Goal: Check status: Check status

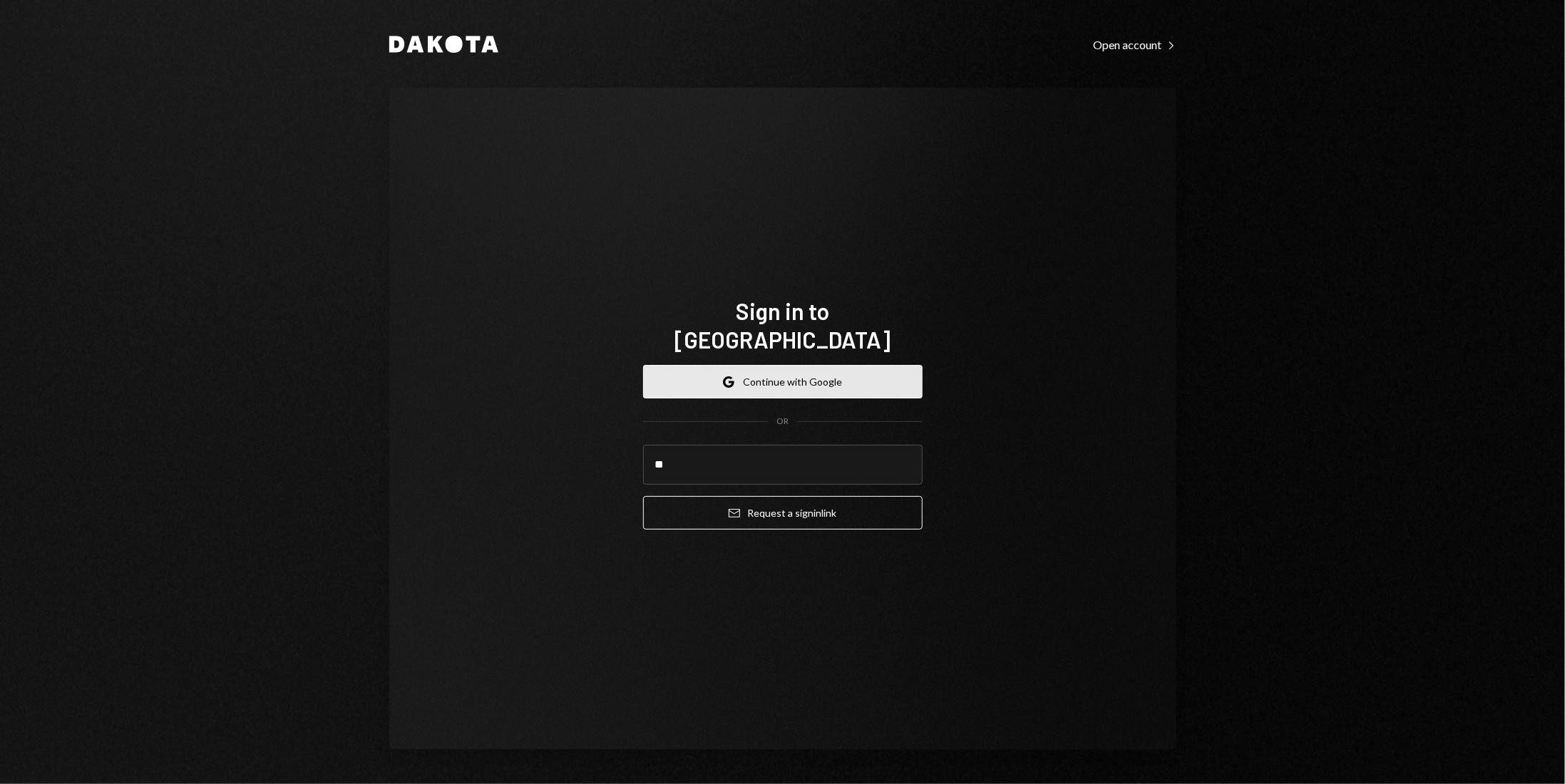
type input "**"
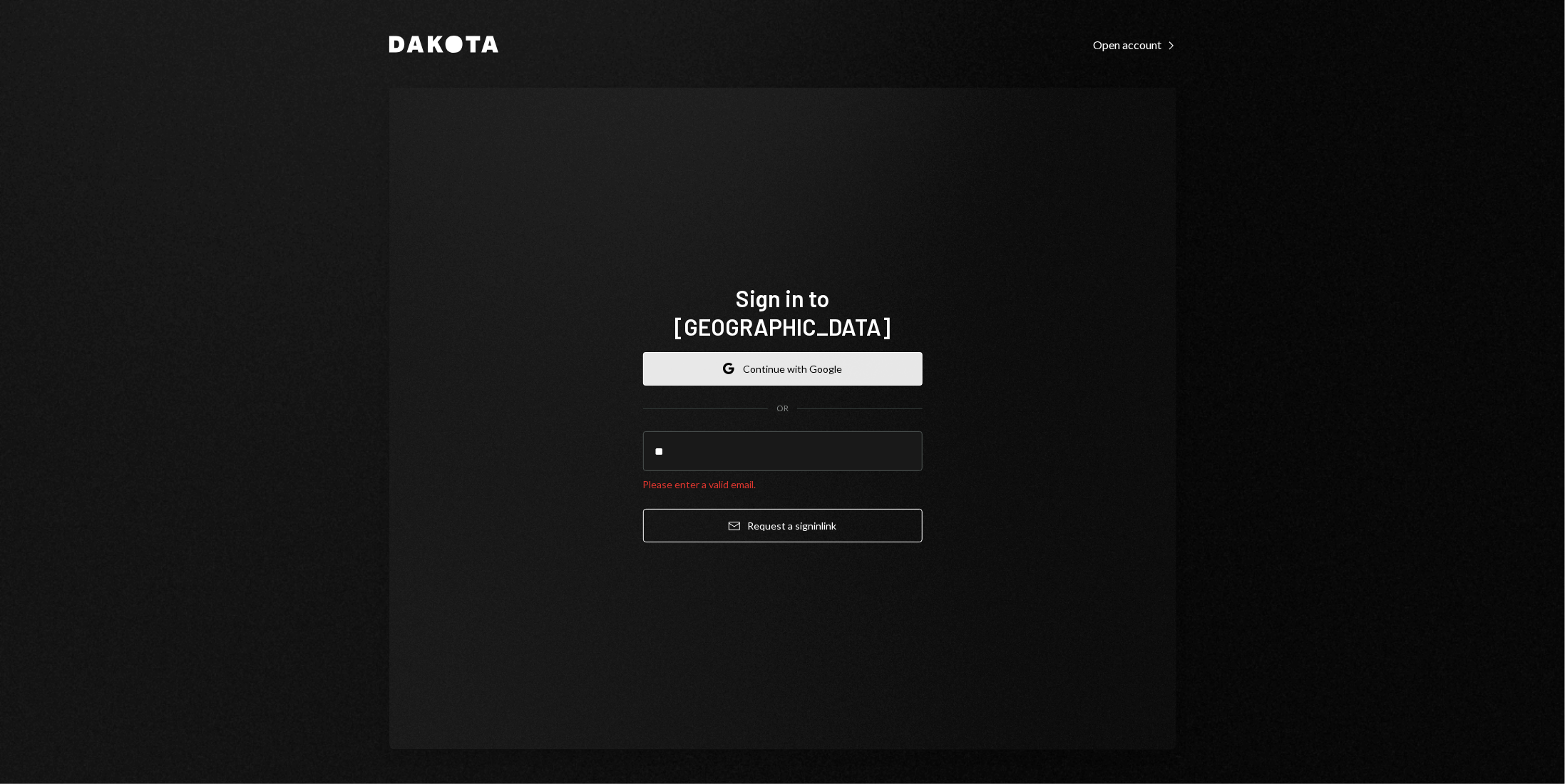
click at [824, 359] on button "Google Continue with Google" at bounding box center [782, 368] width 279 height 33
click at [699, 438] on input "**" at bounding box center [782, 451] width 279 height 40
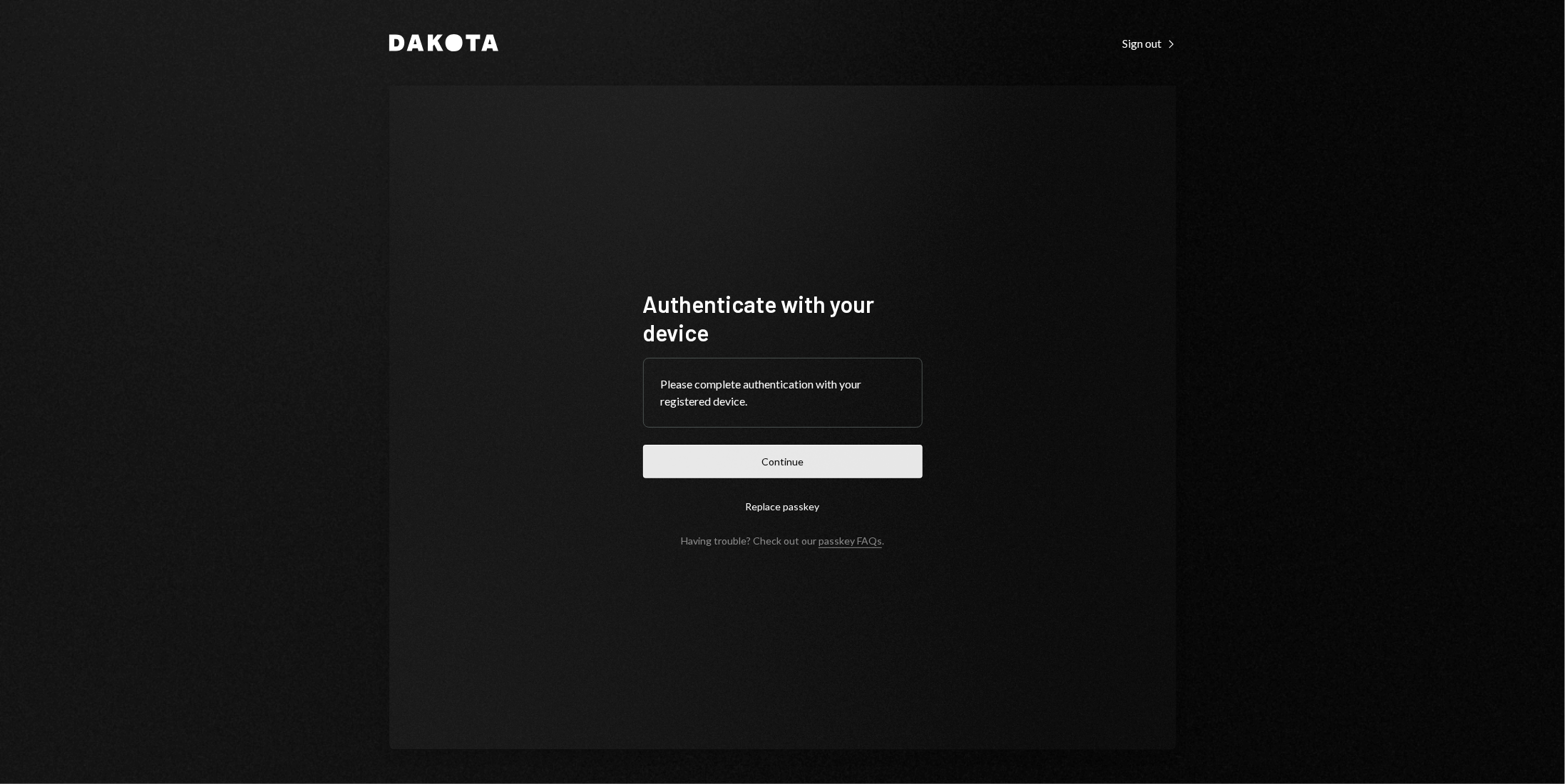
click at [796, 464] on button "Continue" at bounding box center [782, 461] width 279 height 33
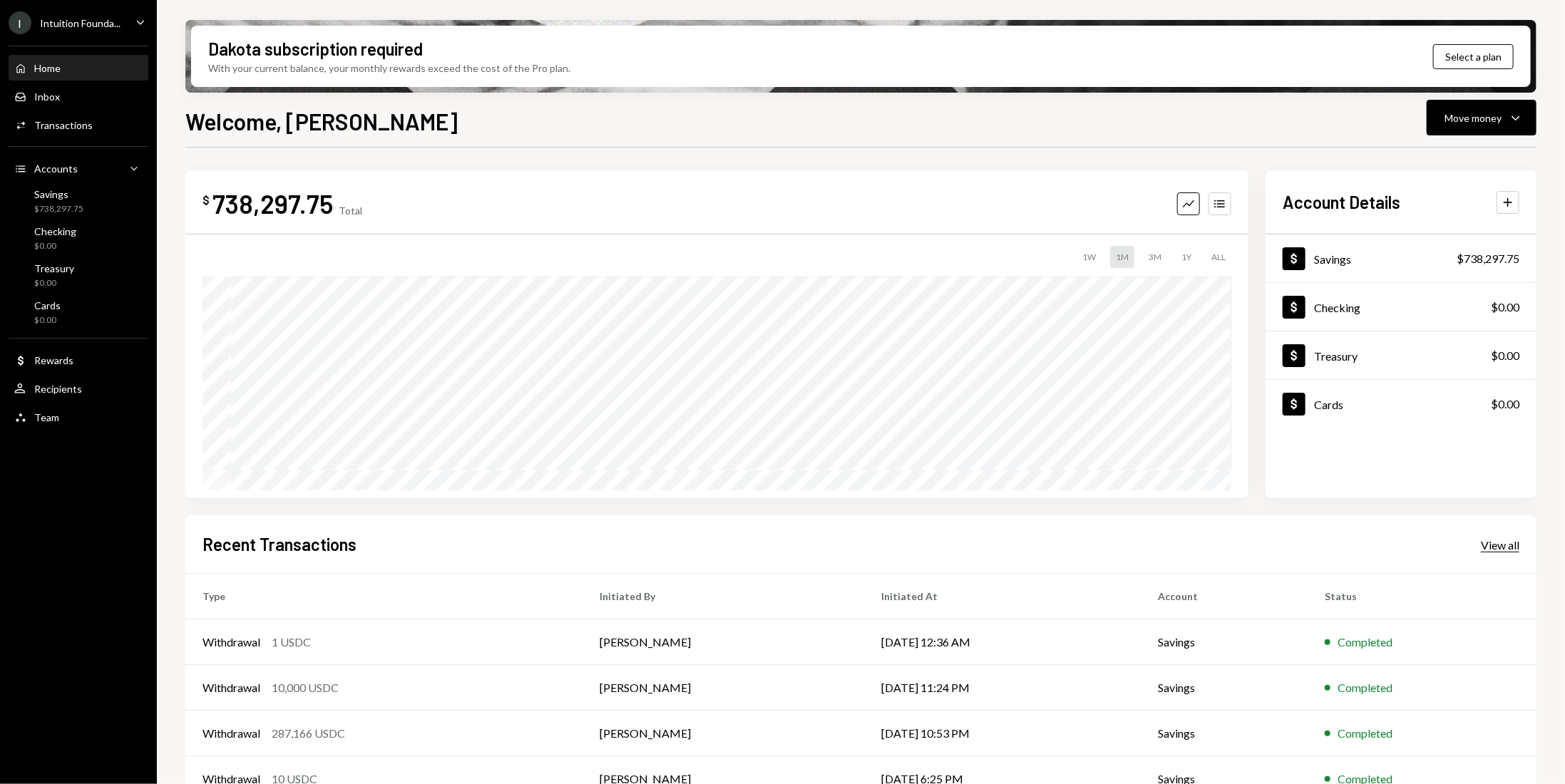
click at [1503, 549] on div "View all" at bounding box center [1500, 545] width 38 height 14
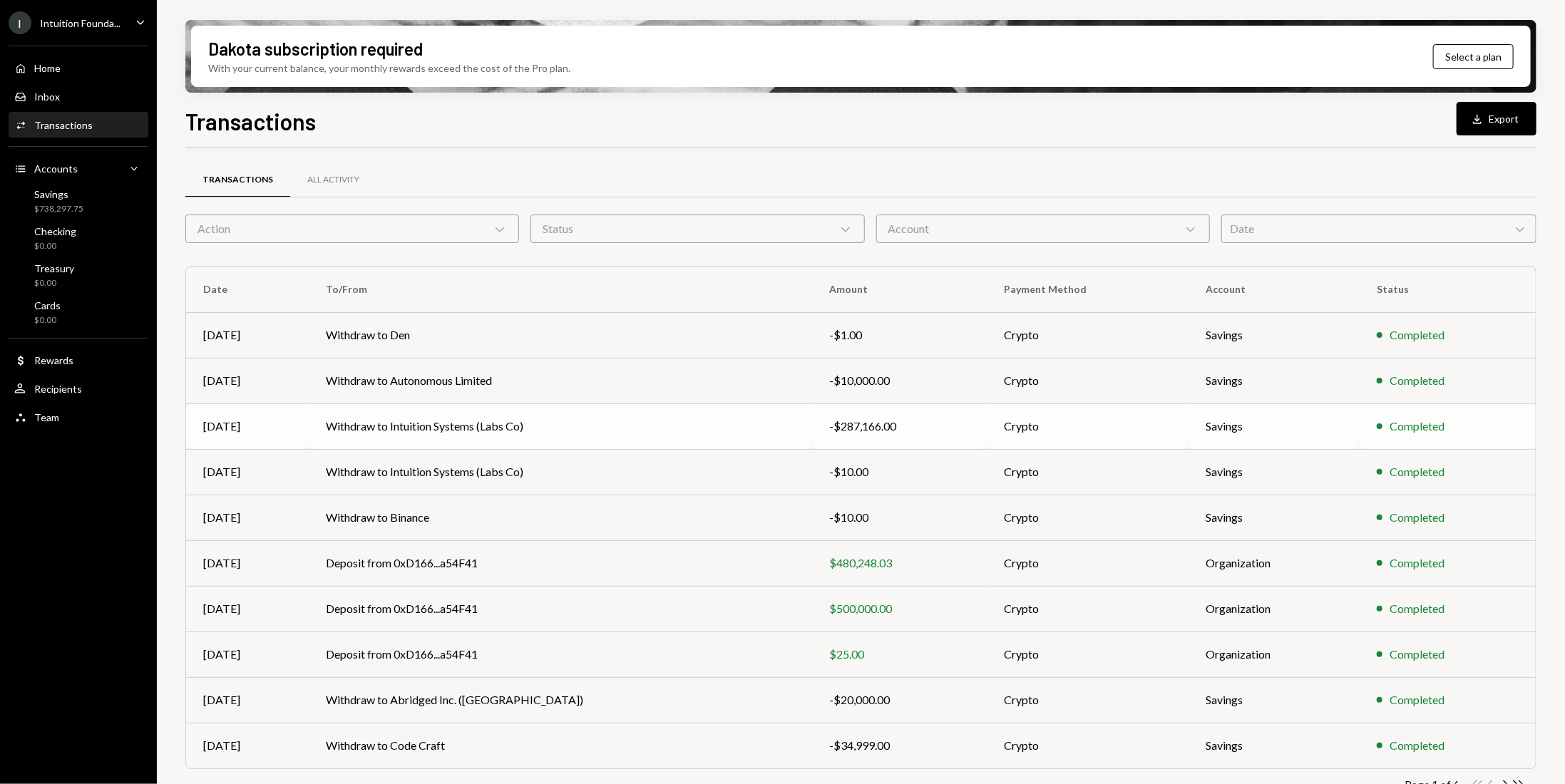
scroll to position [27, 0]
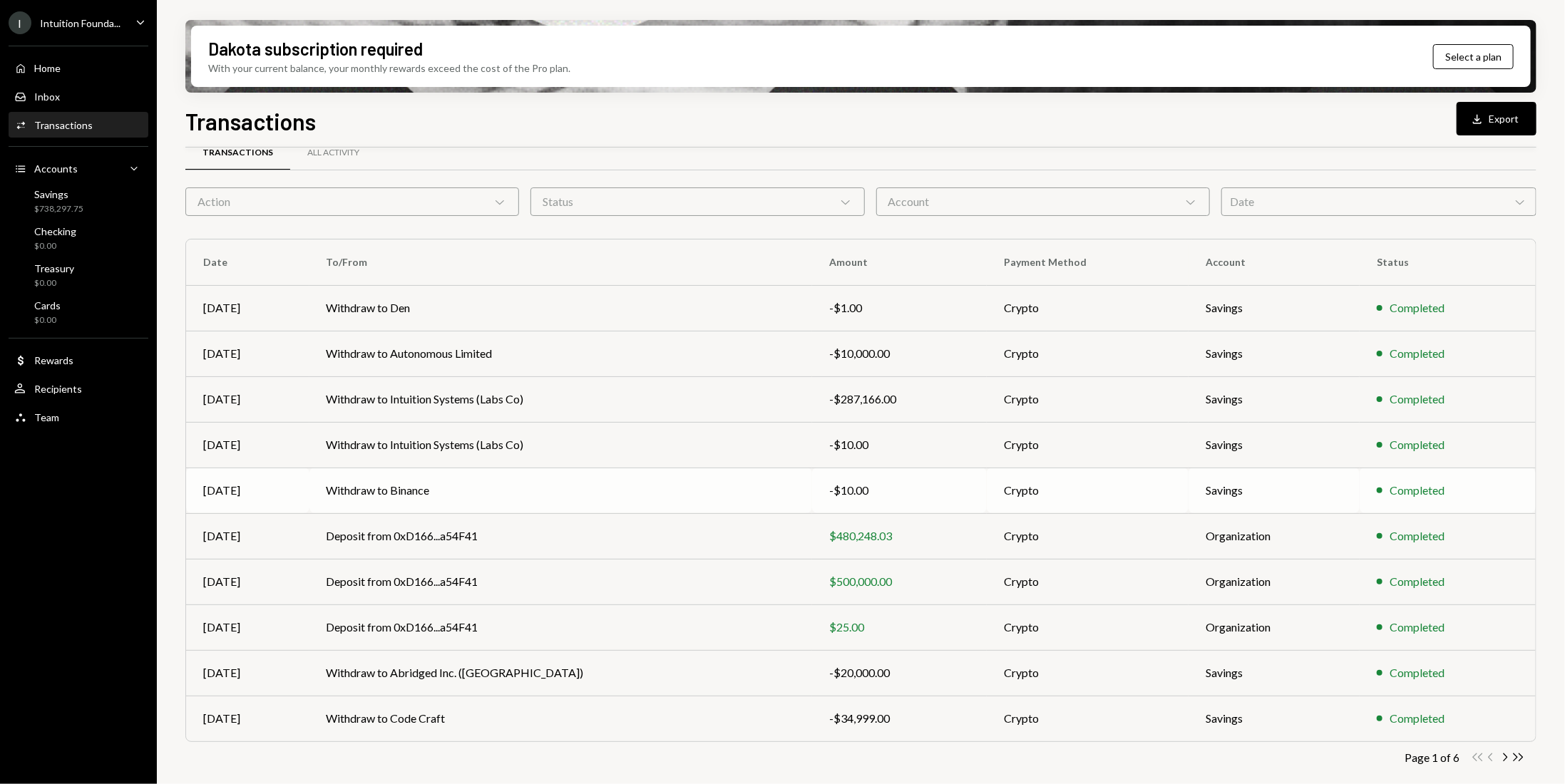
click at [812, 491] on td "-$10.00" at bounding box center [900, 491] width 175 height 45
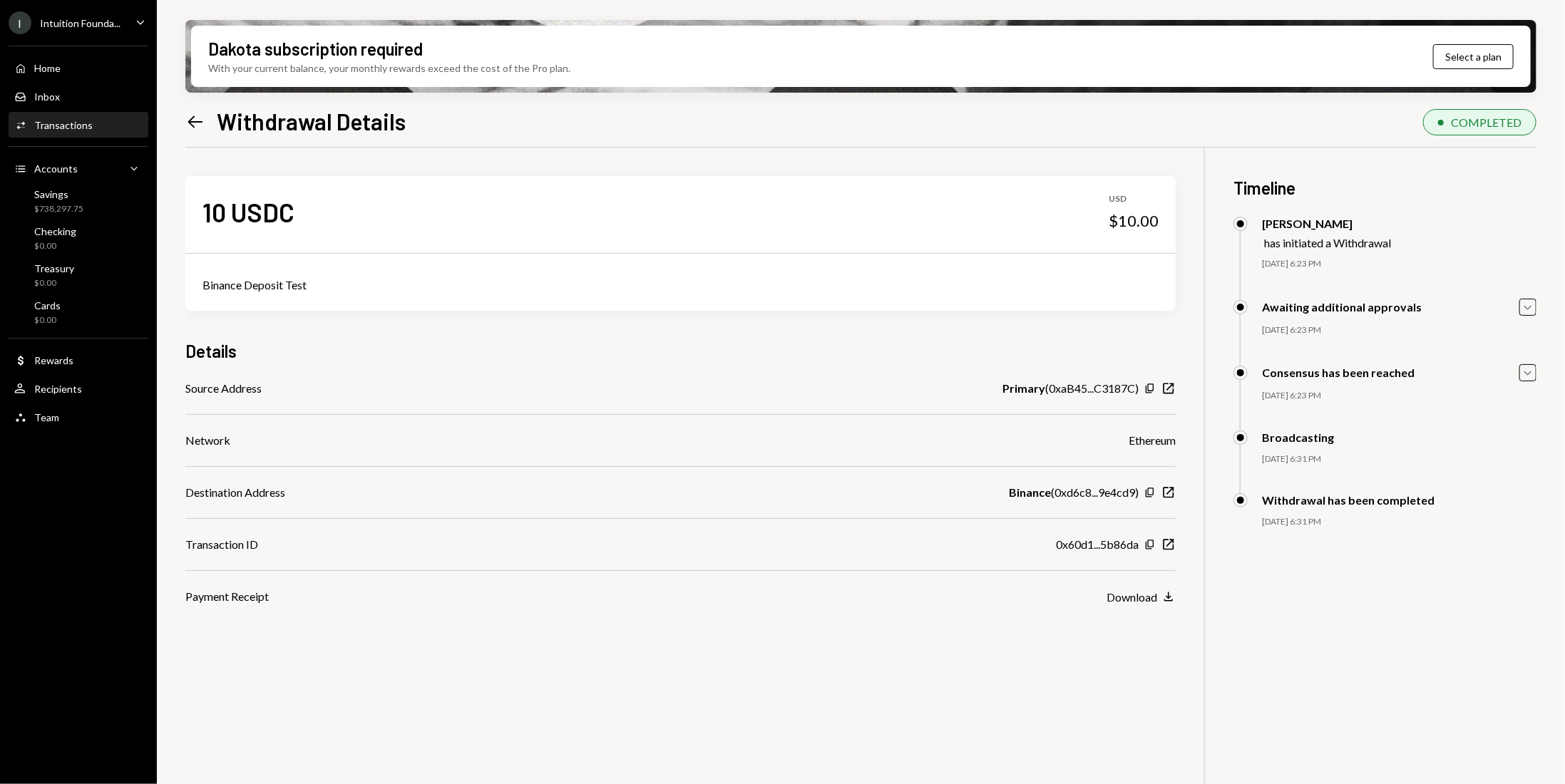
click at [203, 115] on icon "Left Arrow" at bounding box center [195, 121] width 20 height 20
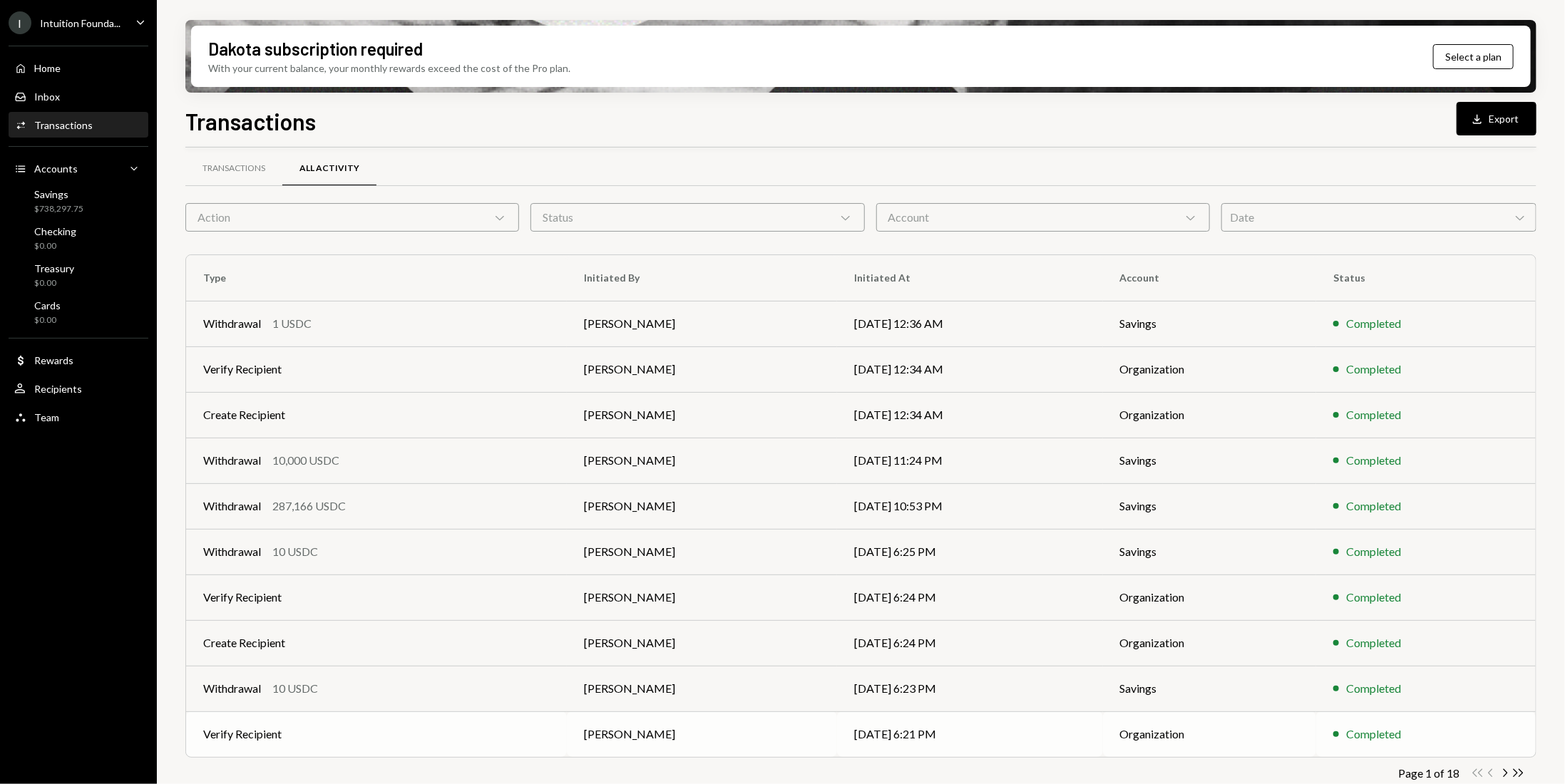
scroll to position [27, 0]
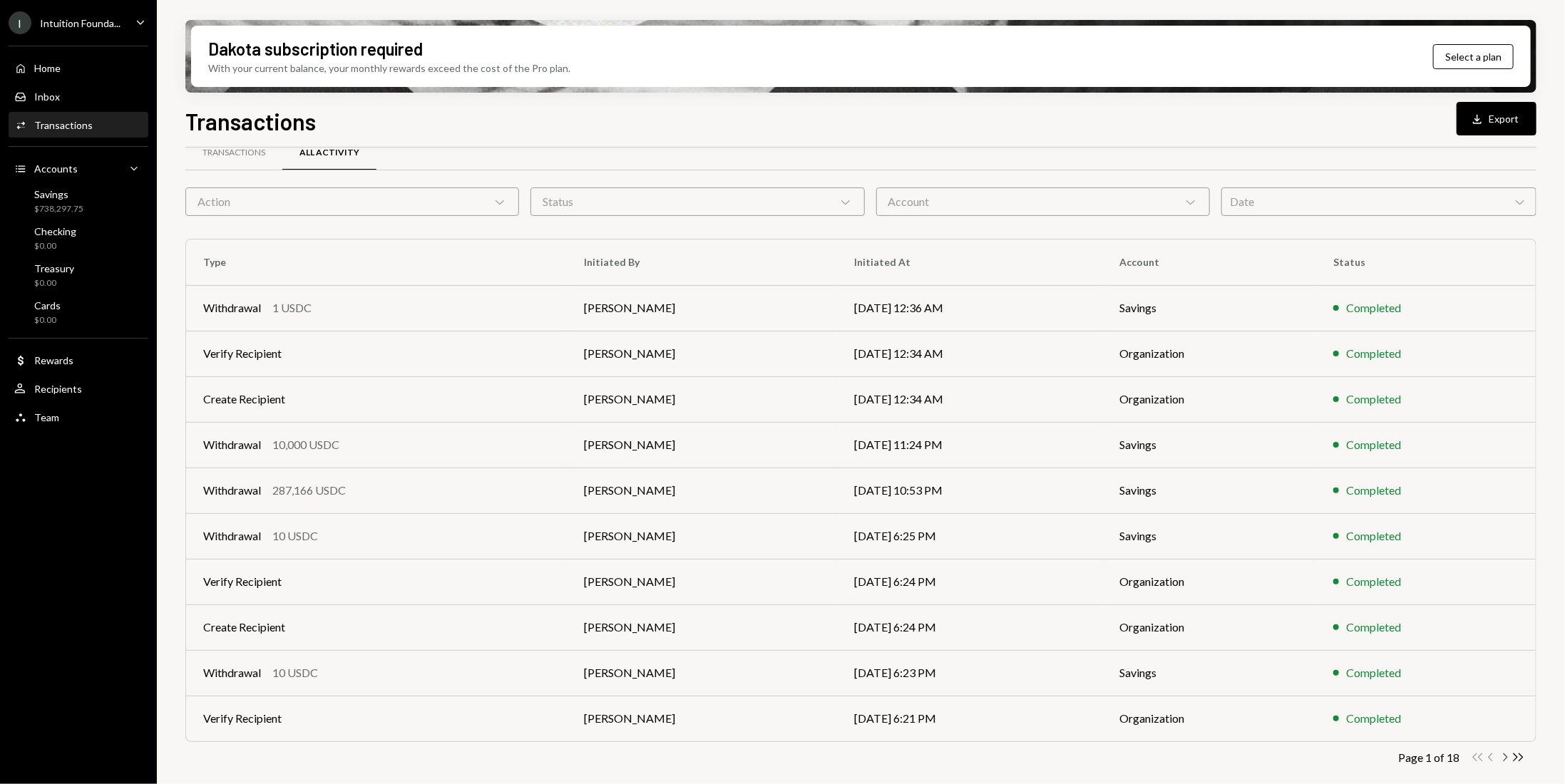
click at [1506, 753] on icon "Chevron Right" at bounding box center [1505, 758] width 14 height 14
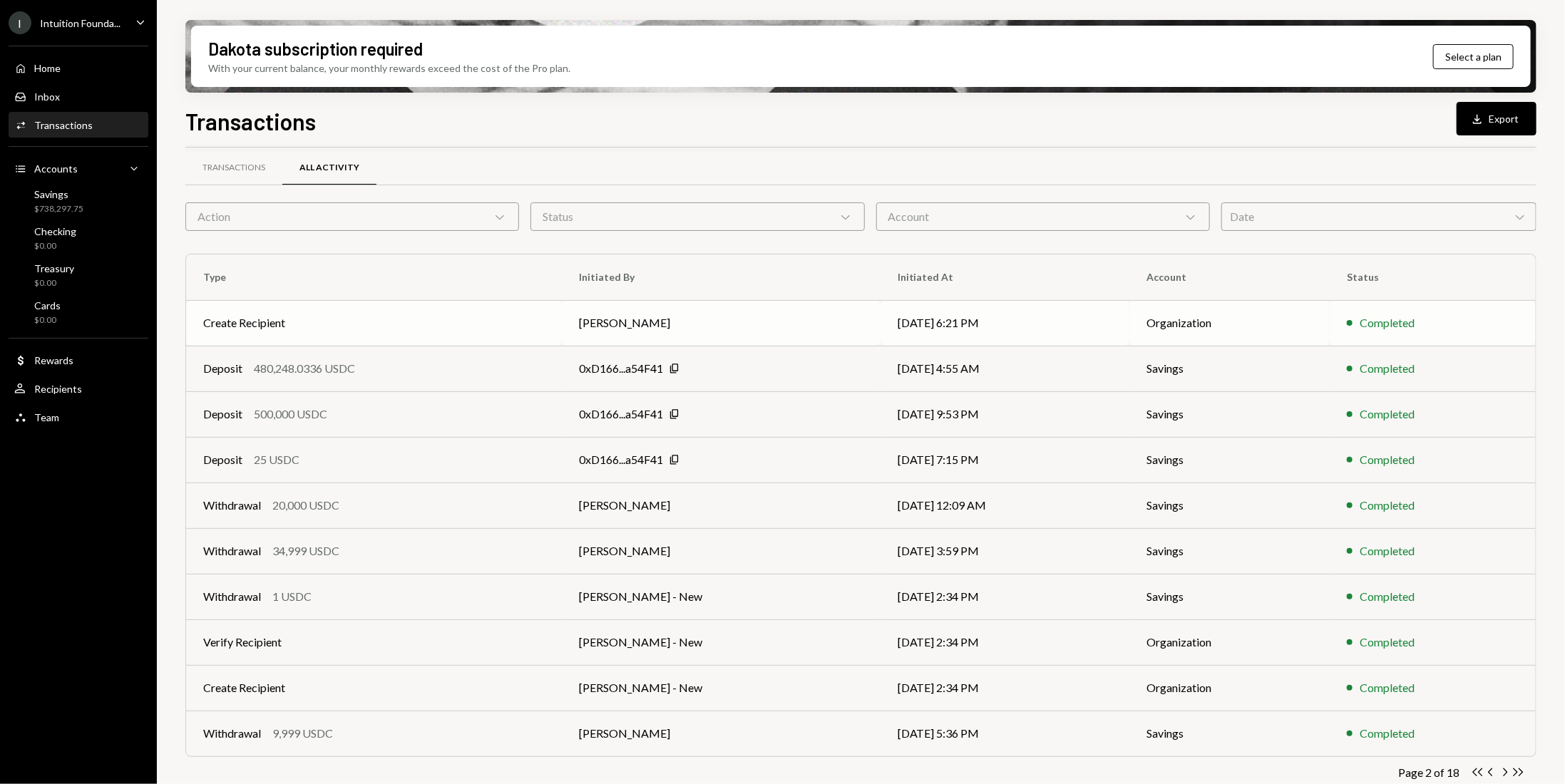
scroll to position [0, 0]
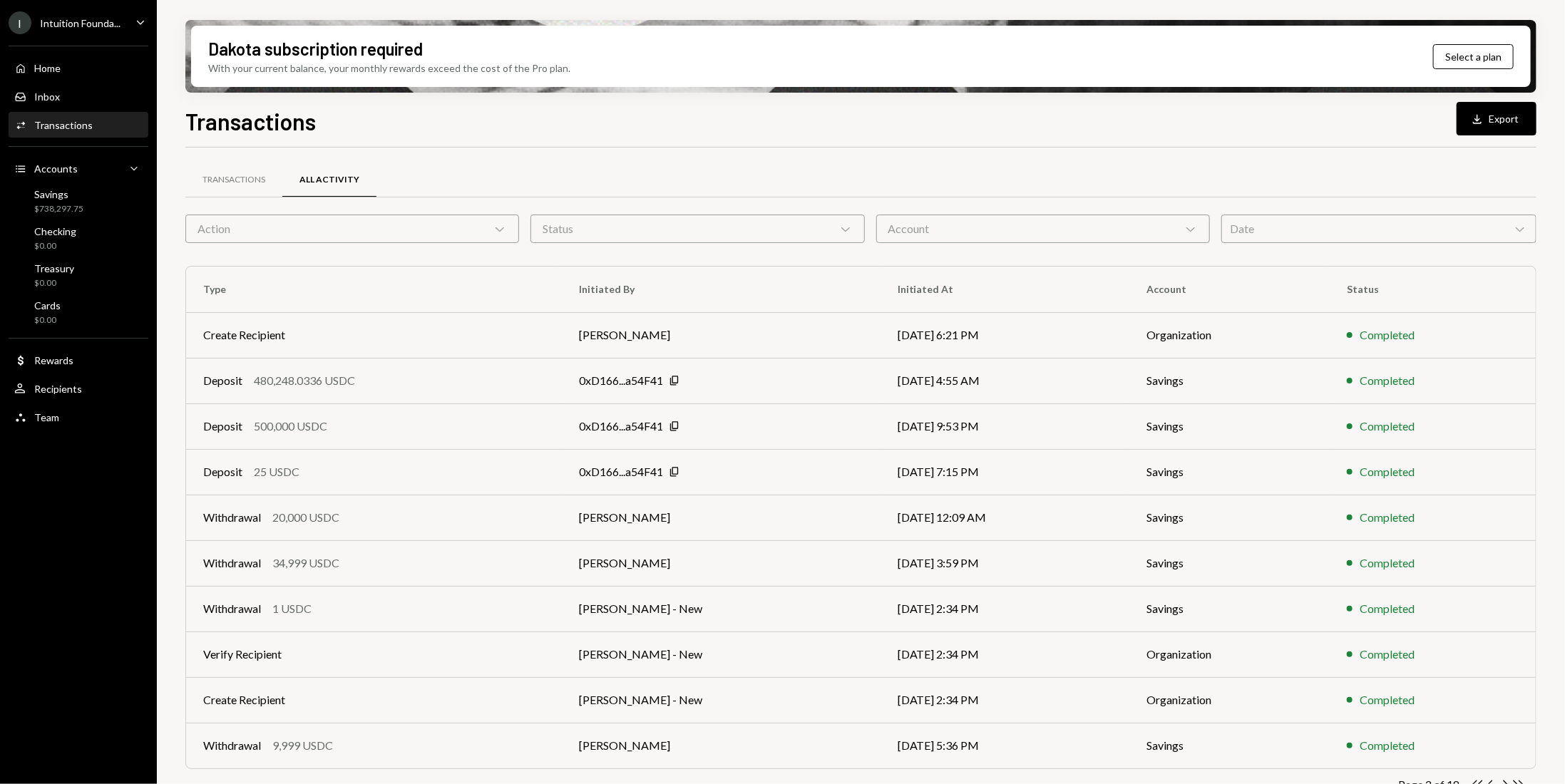
click at [91, 126] on div "Activities Transactions" at bounding box center [78, 125] width 128 height 13
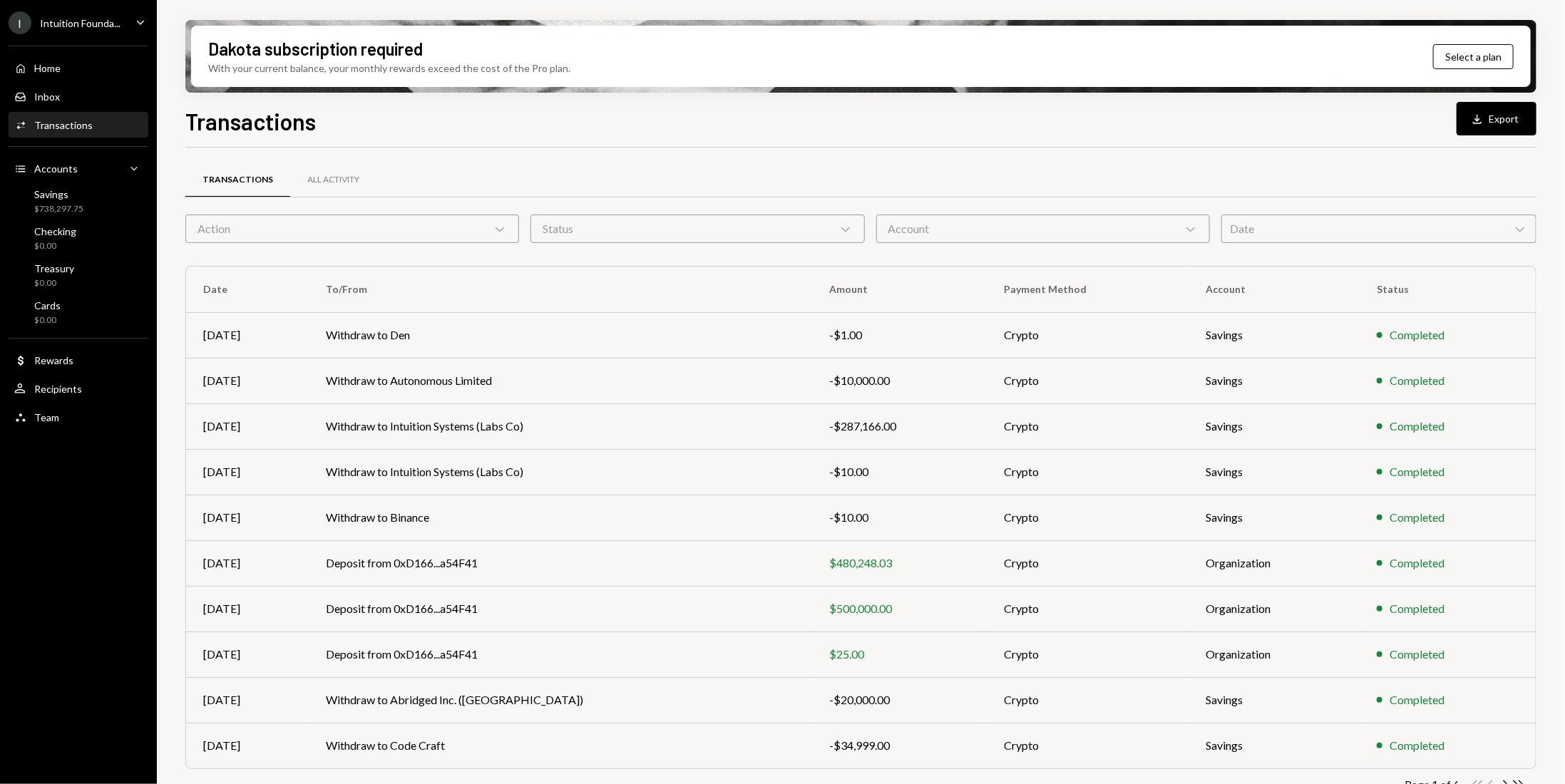
click at [1419, 238] on div "Date Chevron Down" at bounding box center [1378, 229] width 315 height 29
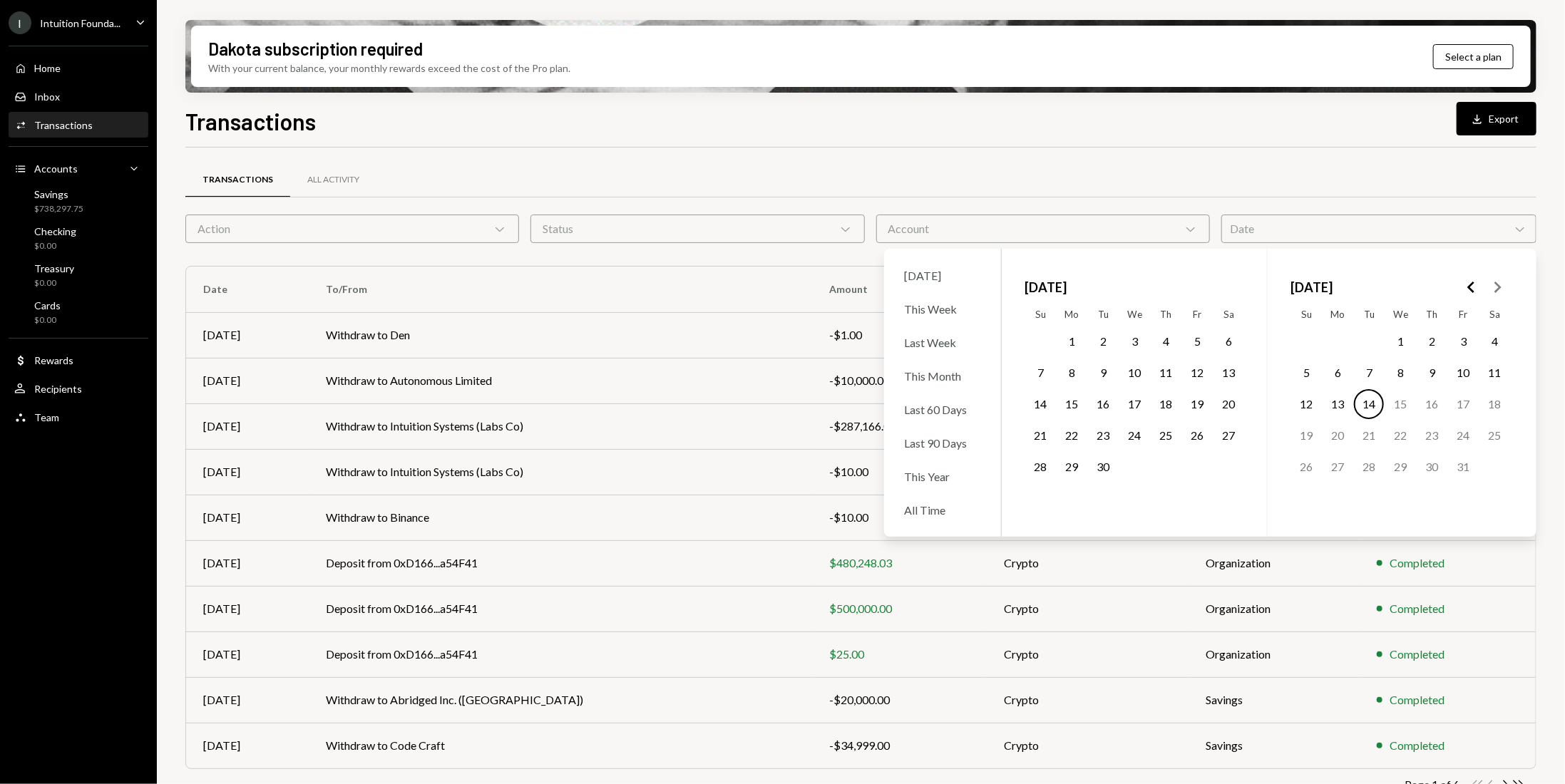
click at [1400, 344] on button "1" at bounding box center [1400, 341] width 30 height 30
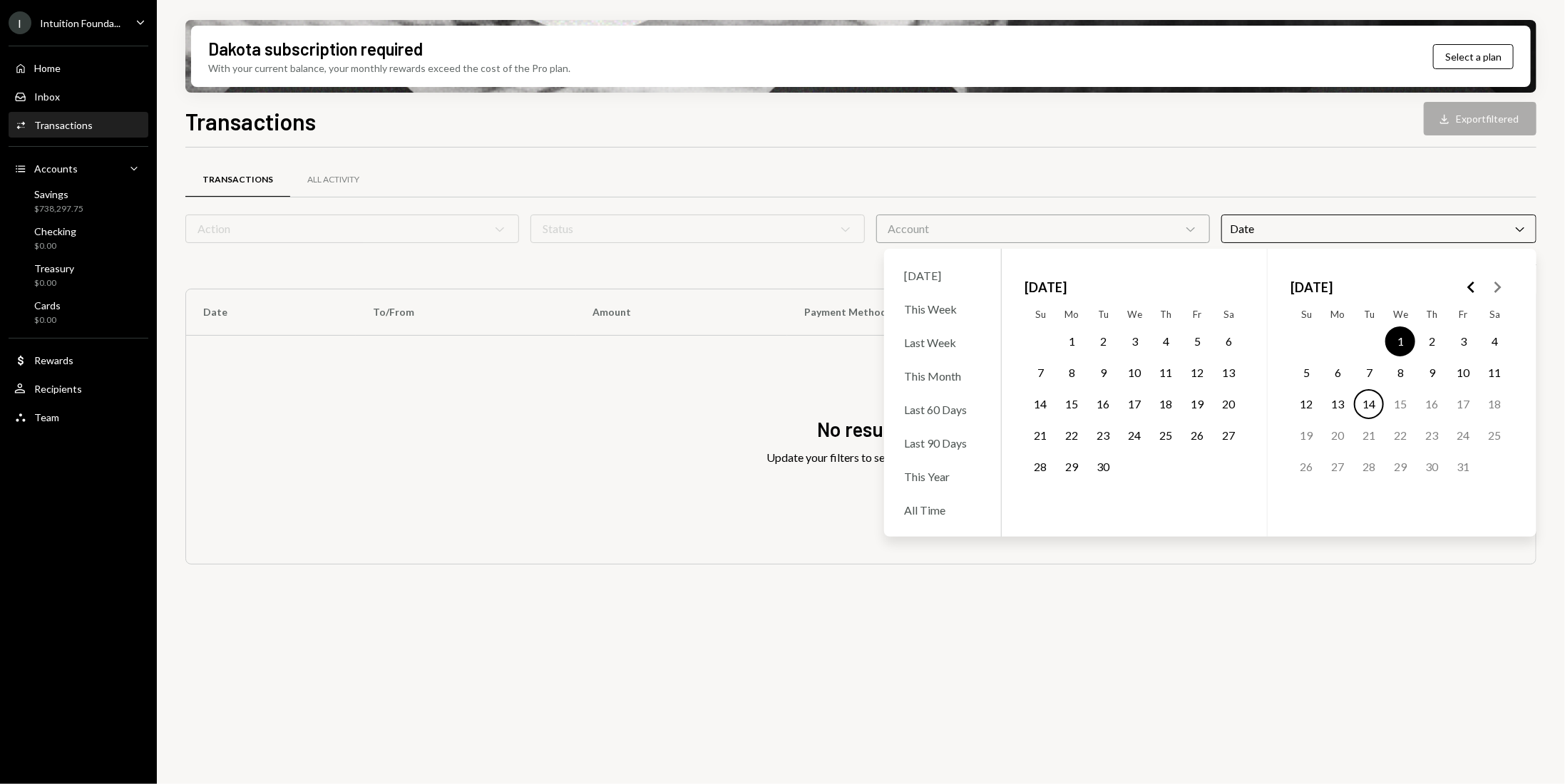
click at [1374, 403] on button "14" at bounding box center [1369, 404] width 30 height 30
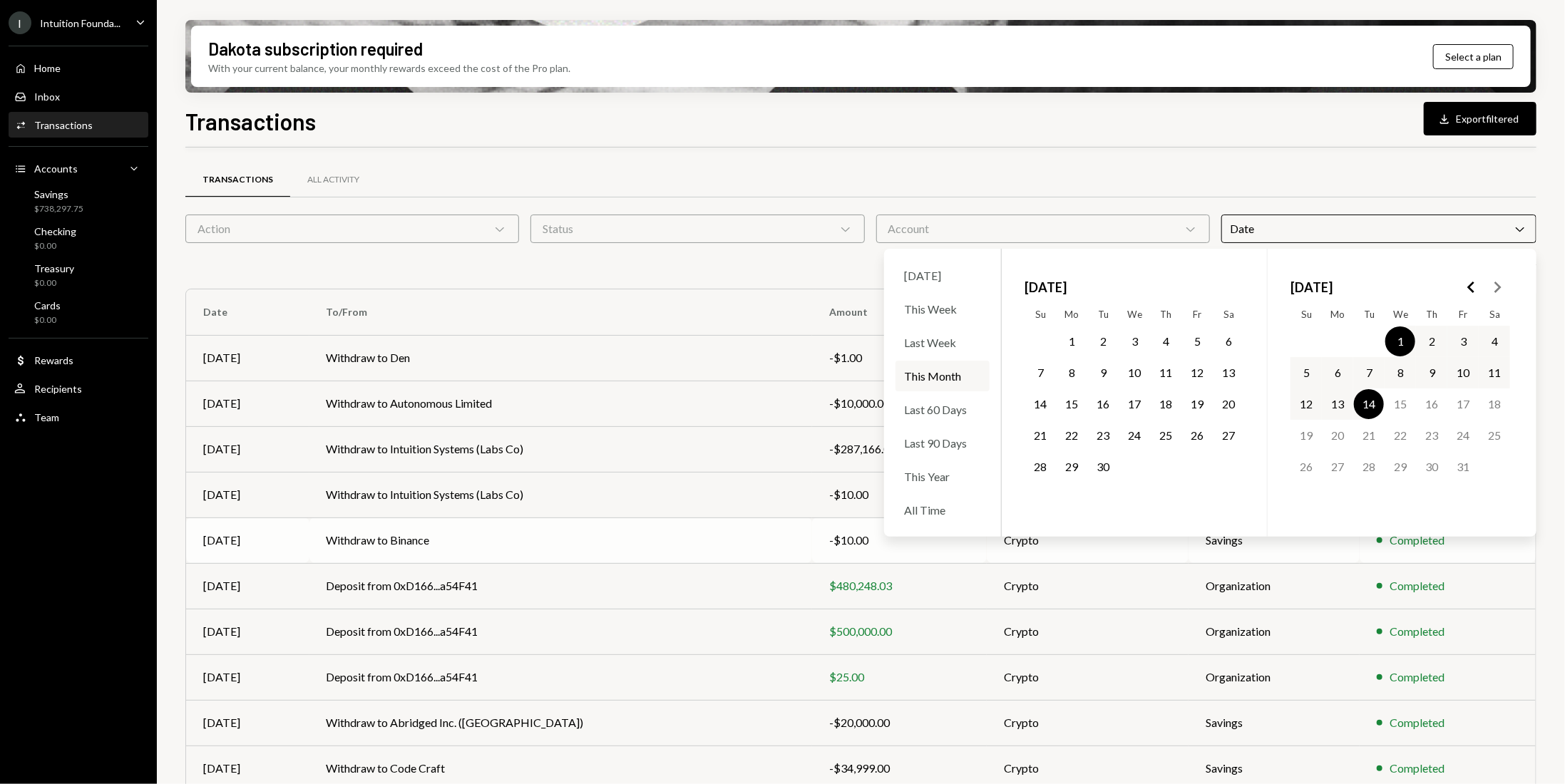
scroll to position [50, 0]
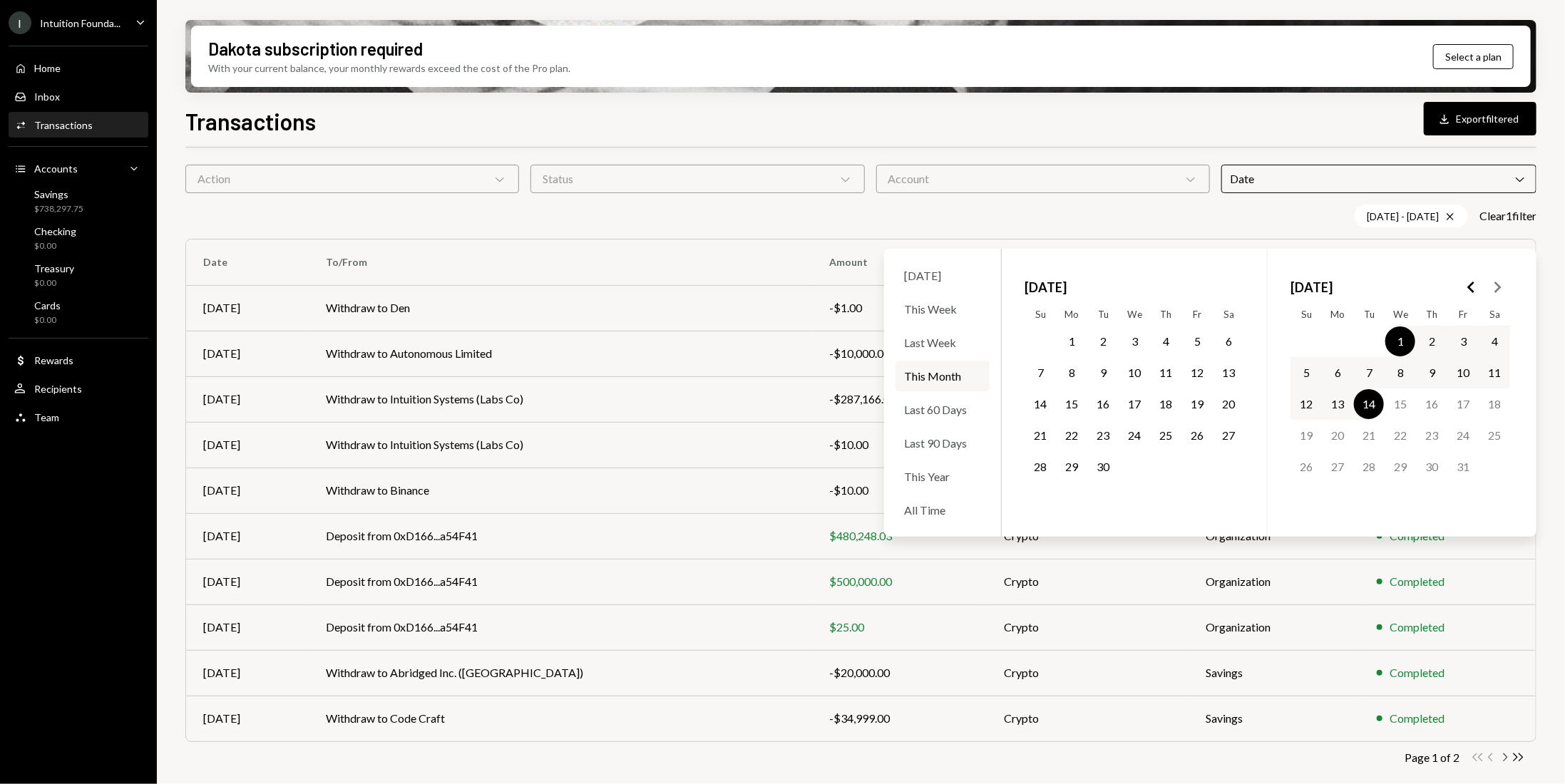
click at [1501, 753] on icon "Chevron Right" at bounding box center [1505, 758] width 14 height 14
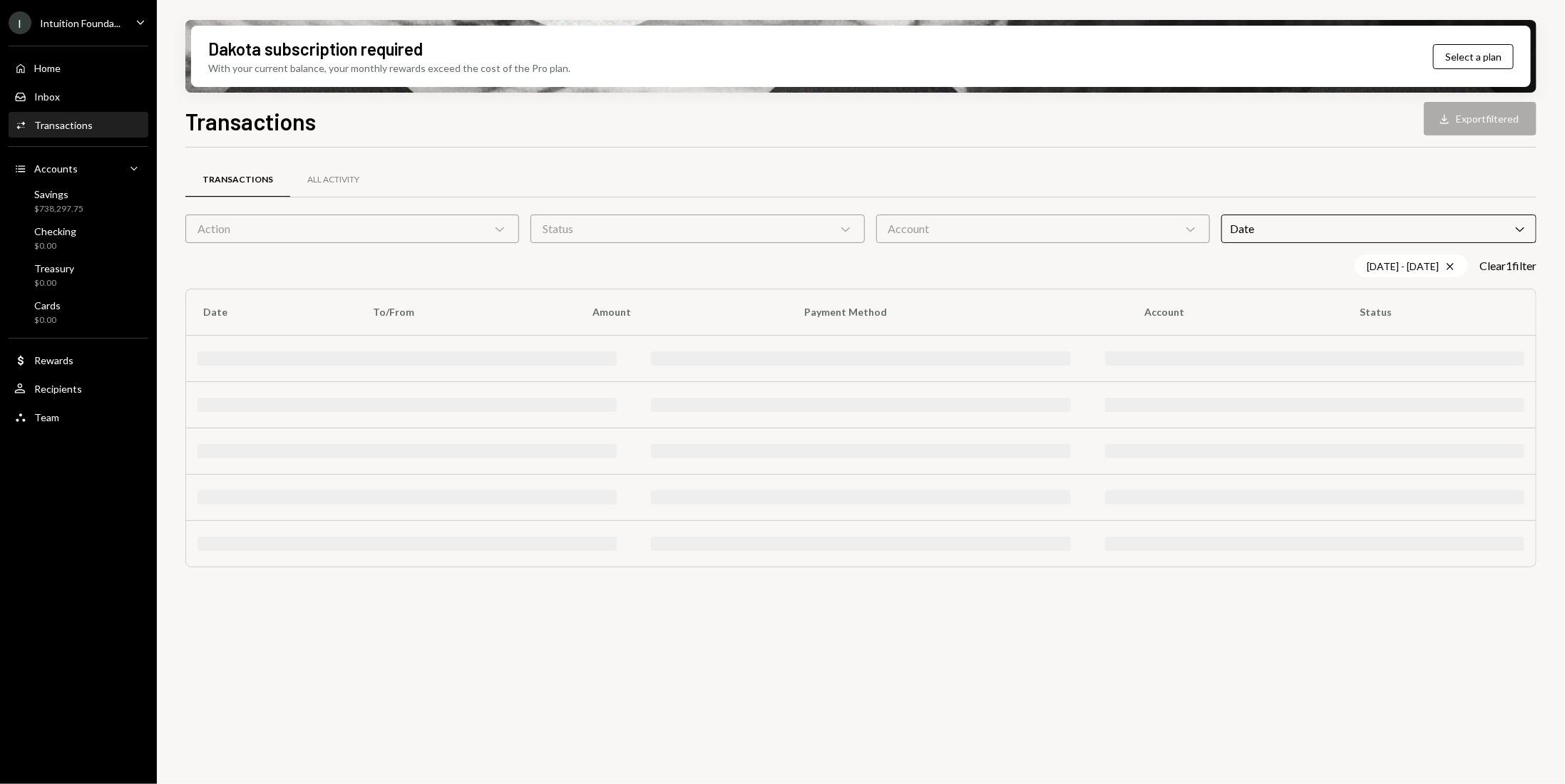
scroll to position [0, 0]
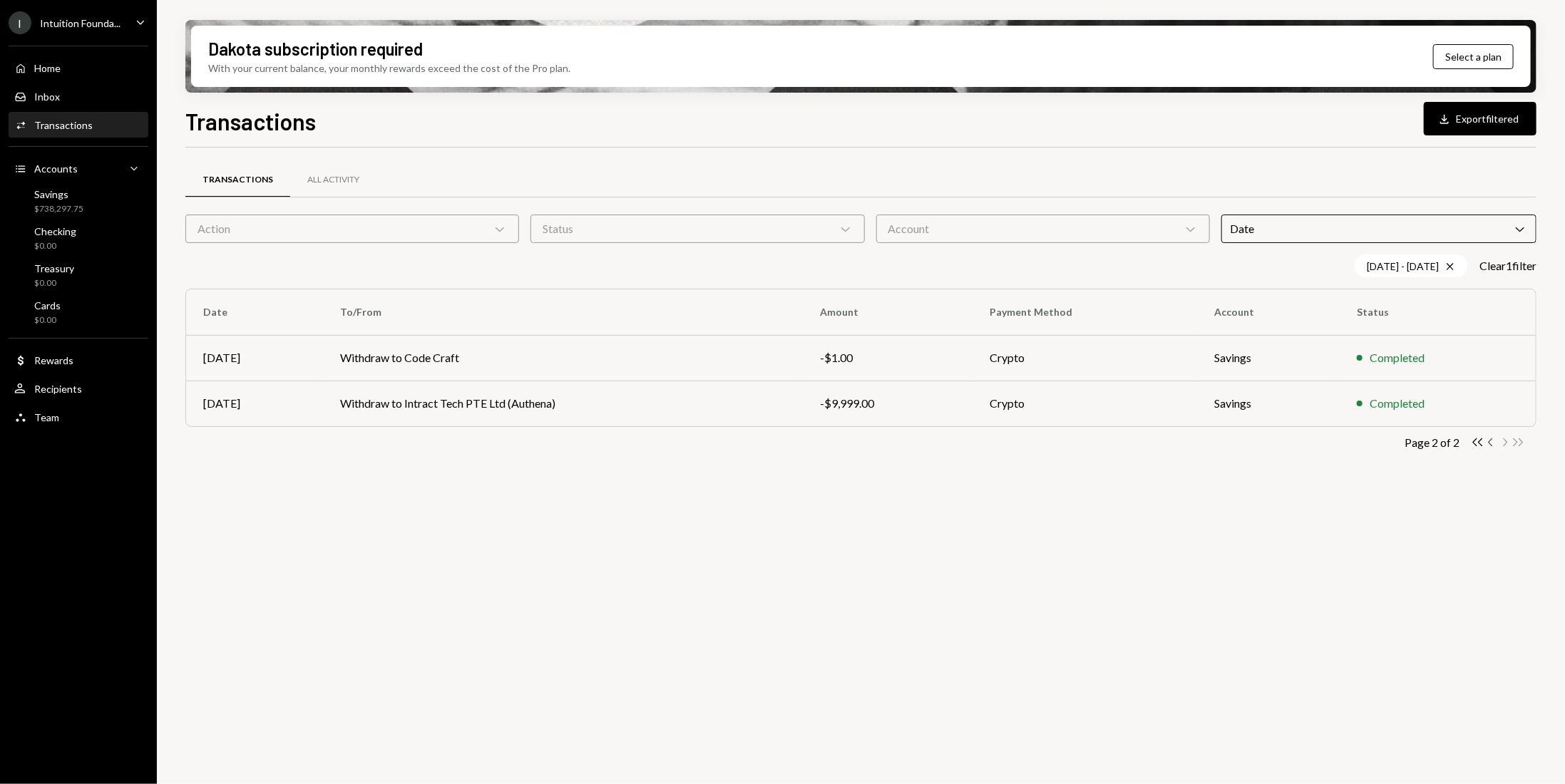
click at [1493, 443] on icon "Chevron Left" at bounding box center [1492, 443] width 14 height 14
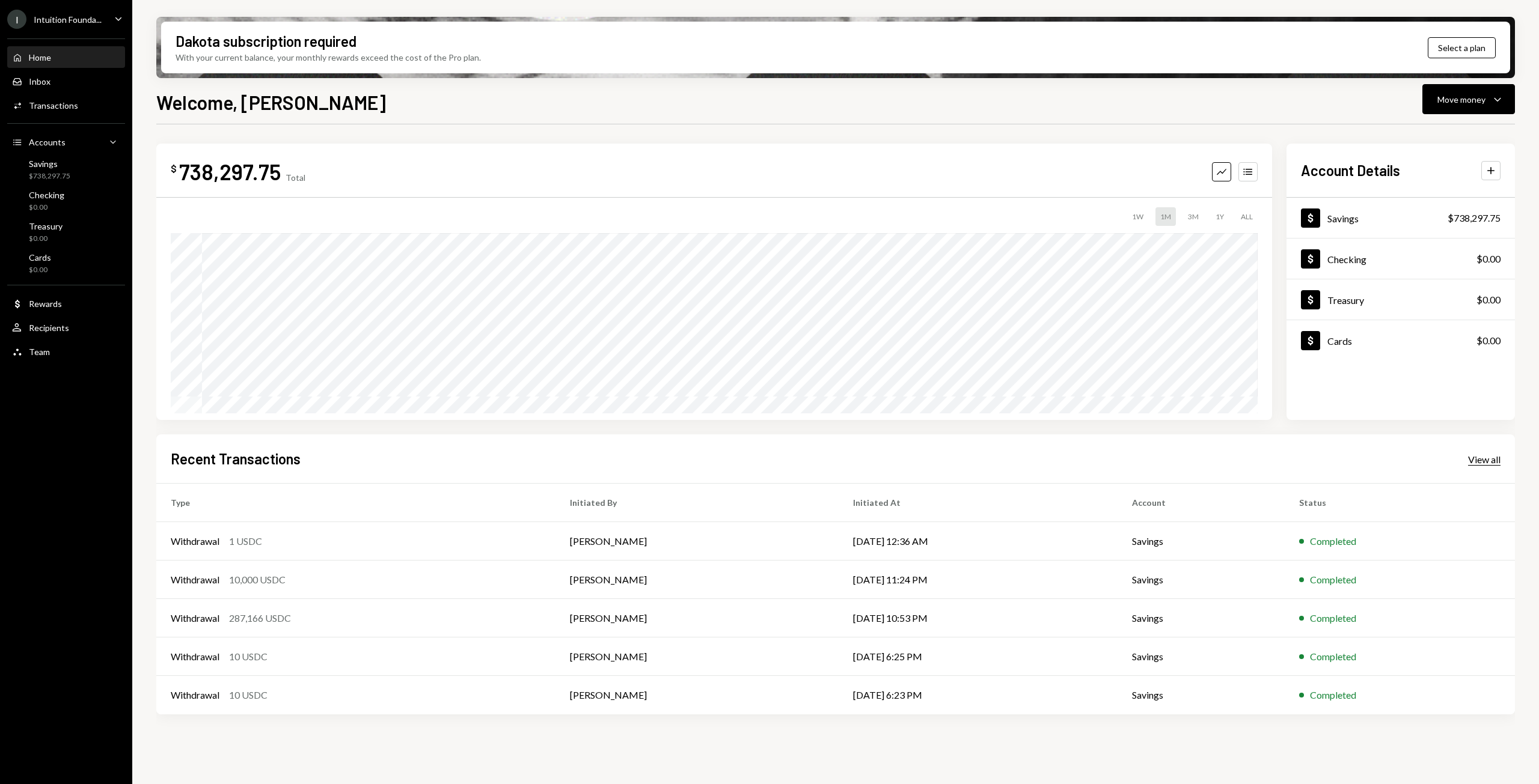
click at [1319, 463] on div "View all" at bounding box center [1485, 459] width 32 height 12
